Goal: Information Seeking & Learning: Find specific fact

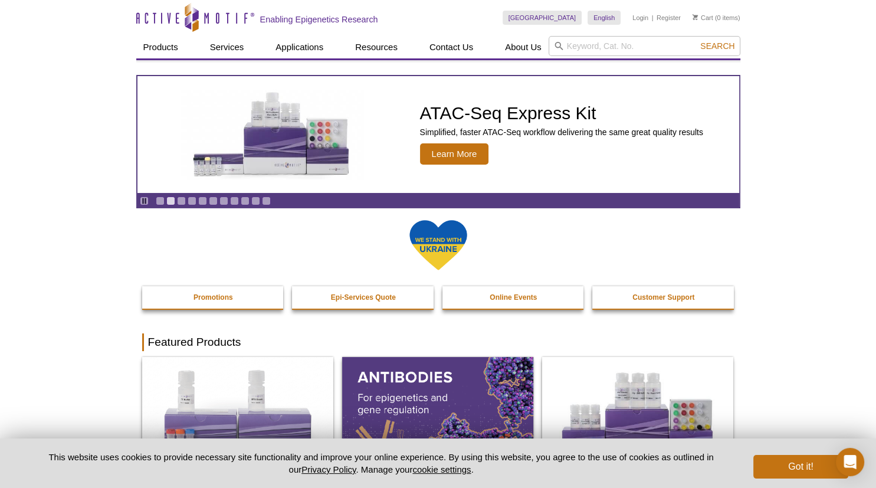
click at [652, 35] on div "France Australia Austria Belgium Brazil Canada China Czech Republic Denmark Fin…" at bounding box center [621, 18] width 238 height 36
click at [655, 41] on input "search" at bounding box center [644, 46] width 192 height 20
type input "R-loop"
click at [696, 41] on button "Search" at bounding box center [716, 46] width 41 height 11
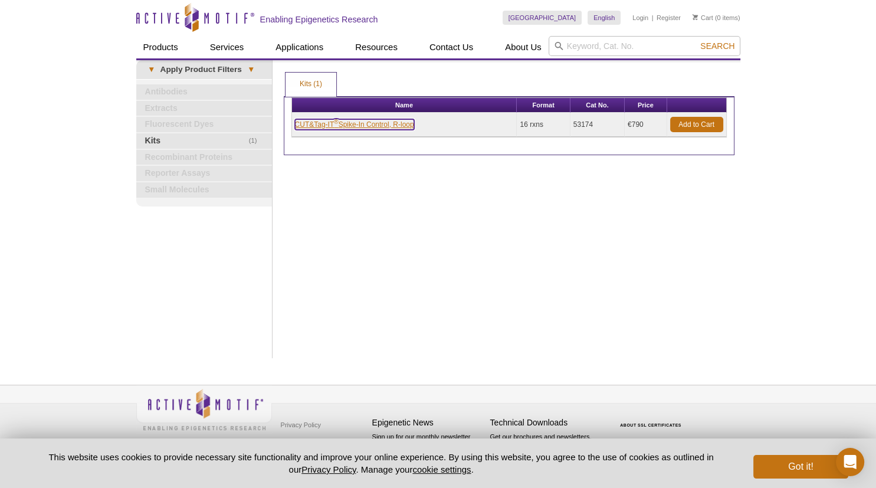
click at [347, 120] on link "CUT&Tag-IT ® Spike-In Control, R-loop" at bounding box center [354, 124] width 119 height 11
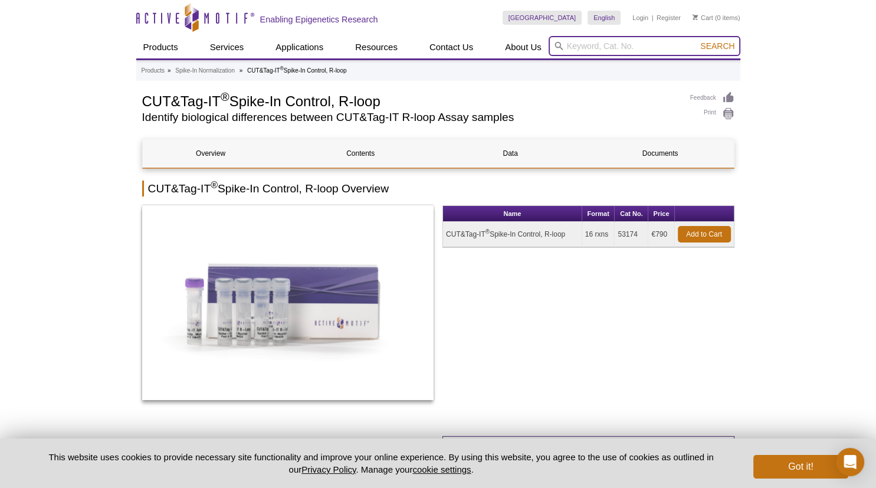
click at [577, 41] on input "search" at bounding box center [644, 46] width 192 height 20
type input "106209"
click at [696, 41] on button "Search" at bounding box center [716, 46] width 41 height 11
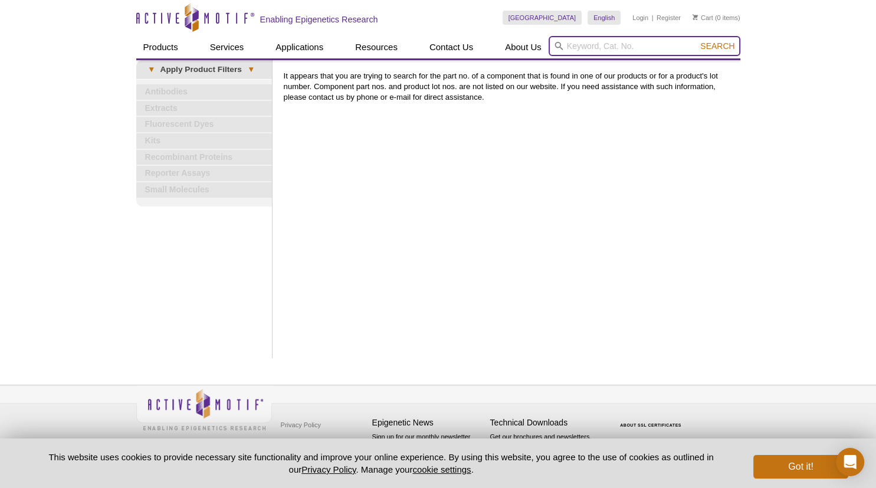
click at [623, 43] on input "search" at bounding box center [644, 46] width 192 height 20
type input "cut&tag IT R-loop kit"
click at [696, 41] on button "Search" at bounding box center [716, 46] width 41 height 11
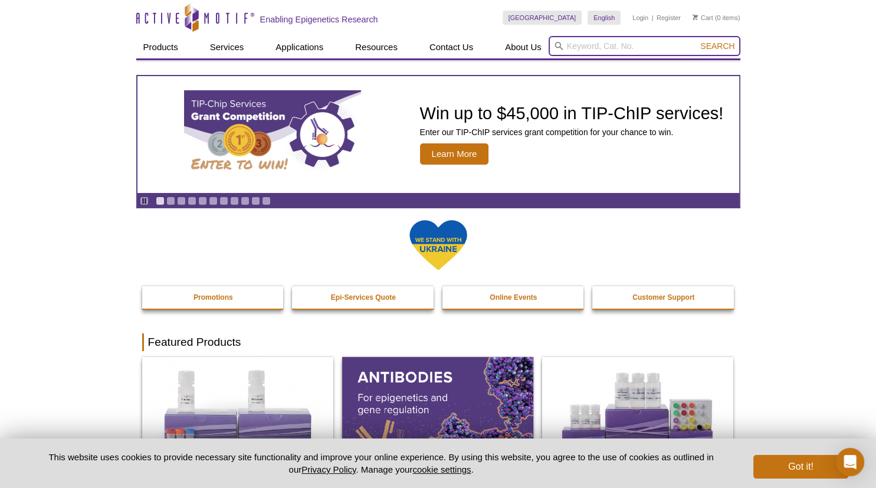
click at [630, 47] on input "search" at bounding box center [644, 46] width 192 height 20
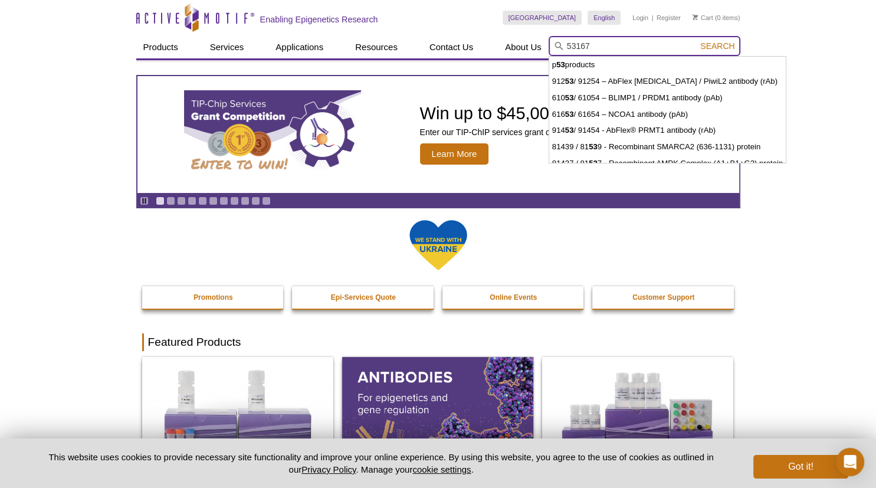
type input "53167"
click at [696, 41] on button "Search" at bounding box center [716, 46] width 41 height 11
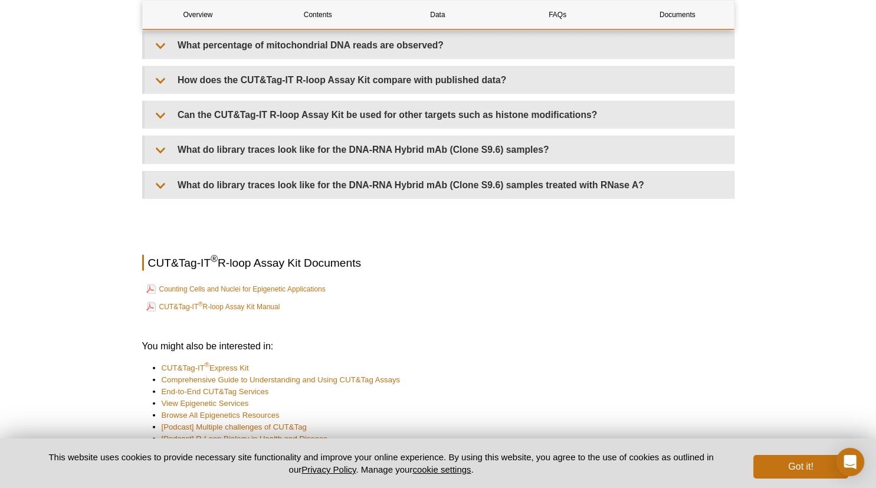
scroll to position [2740, 0]
click at [212, 298] on link "CUT&Tag-IT ® R-loop Assay Kit Manual" at bounding box center [213, 305] width 134 height 14
